Goal: Information Seeking & Learning: Learn about a topic

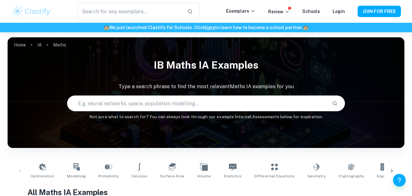
click at [0, 0] on input "radio" at bounding box center [0, 0] width 0 height 0
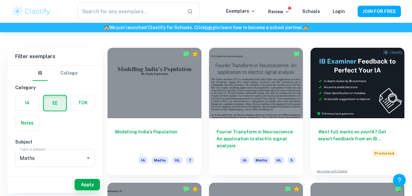
scroll to position [165, 0]
click at [80, 185] on button "Apply" at bounding box center [87, 184] width 25 height 11
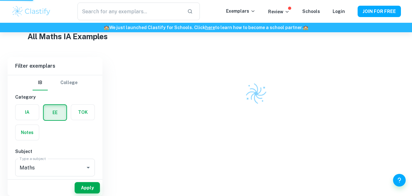
scroll to position [153, 0]
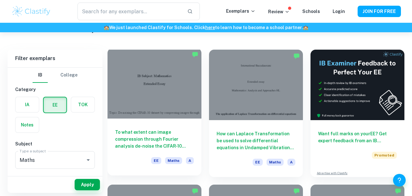
scroll to position [31, 0]
click at [146, 135] on h6 "To what extent can image compression through Fourier analysis de-noise the CIFA…" at bounding box center [154, 138] width 79 height 21
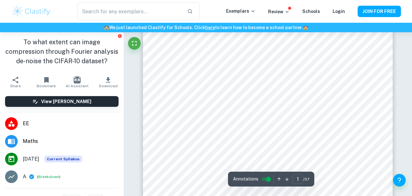
scroll to position [170, 0]
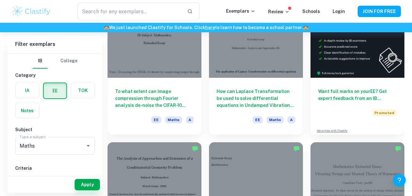
scroll to position [73, 0]
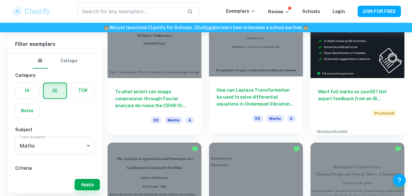
click at [238, 104] on h6 "How can Laplace Transformation be used to solve differential equations in Undam…" at bounding box center [255, 97] width 79 height 21
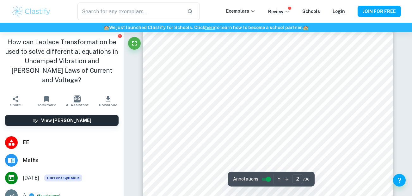
scroll to position [461, 0]
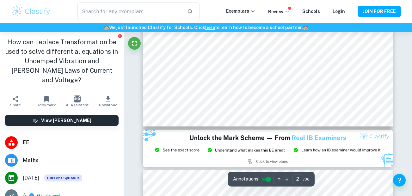
type input "3"
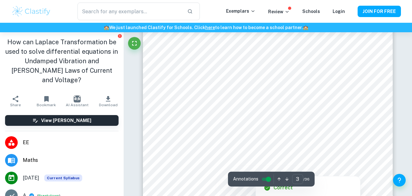
scroll to position [831, 0]
